Goal: Navigation & Orientation: Find specific page/section

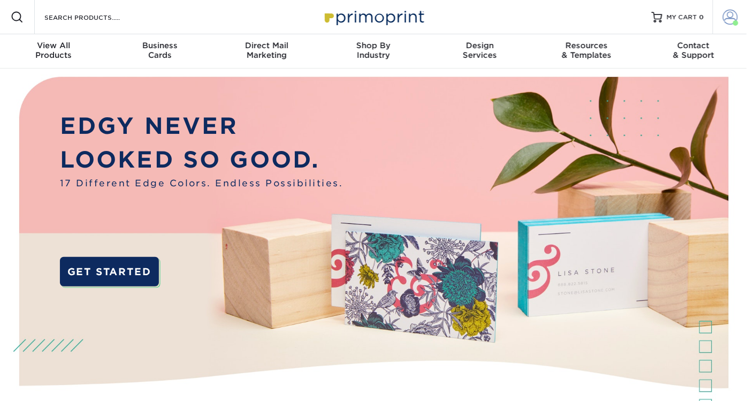
click at [729, 16] on span at bounding box center [730, 17] width 15 height 15
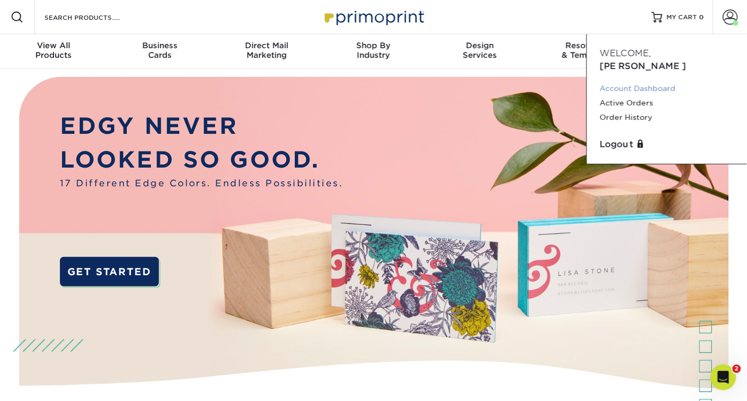
click at [638, 81] on link "Account Dashboard" at bounding box center [667, 88] width 134 height 14
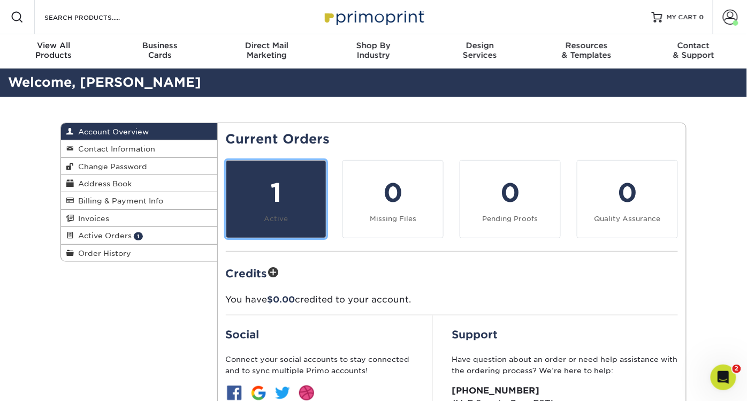
click at [277, 195] on div "1" at bounding box center [276, 192] width 87 height 39
